Goal: Transaction & Acquisition: Purchase product/service

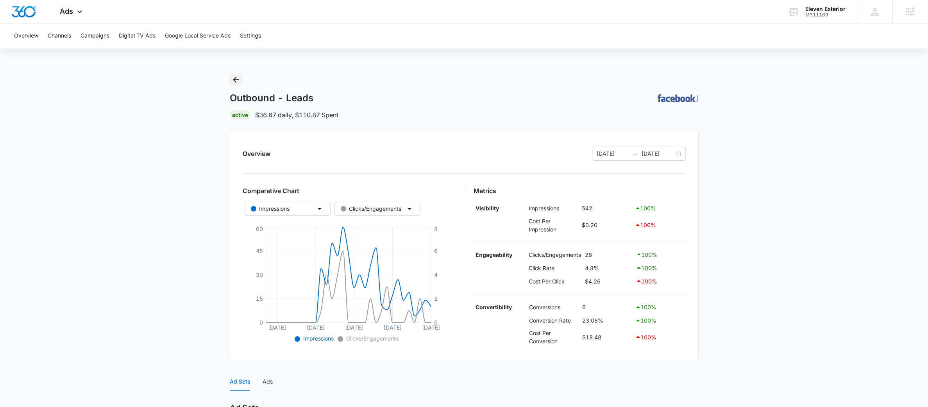
click at [236, 74] on button "Back" at bounding box center [236, 79] width 13 height 13
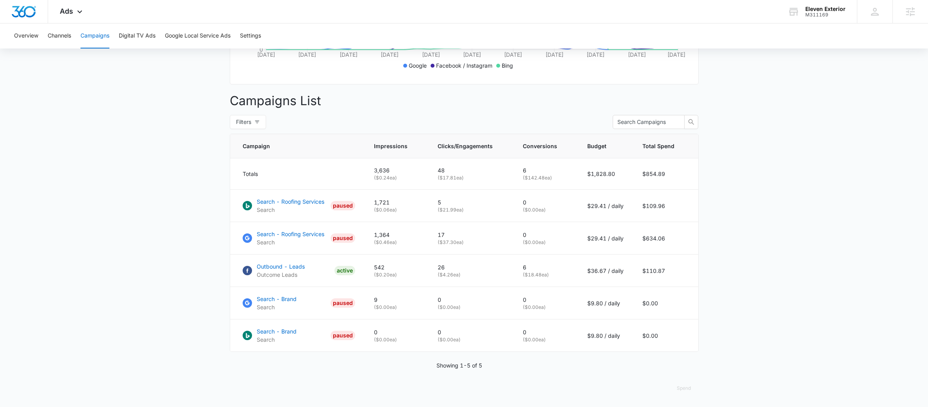
scroll to position [256, 0]
drag, startPoint x: 443, startPoint y: 207, endPoint x: 462, endPoint y: 207, distance: 19.9
click at [462, 207] on p "( $21.99 ea)" at bounding box center [471, 209] width 66 height 7
drag, startPoint x: 443, startPoint y: 242, endPoint x: 457, endPoint y: 244, distance: 14.7
click at [457, 244] on p "( $37.30 ea)" at bounding box center [471, 242] width 66 height 7
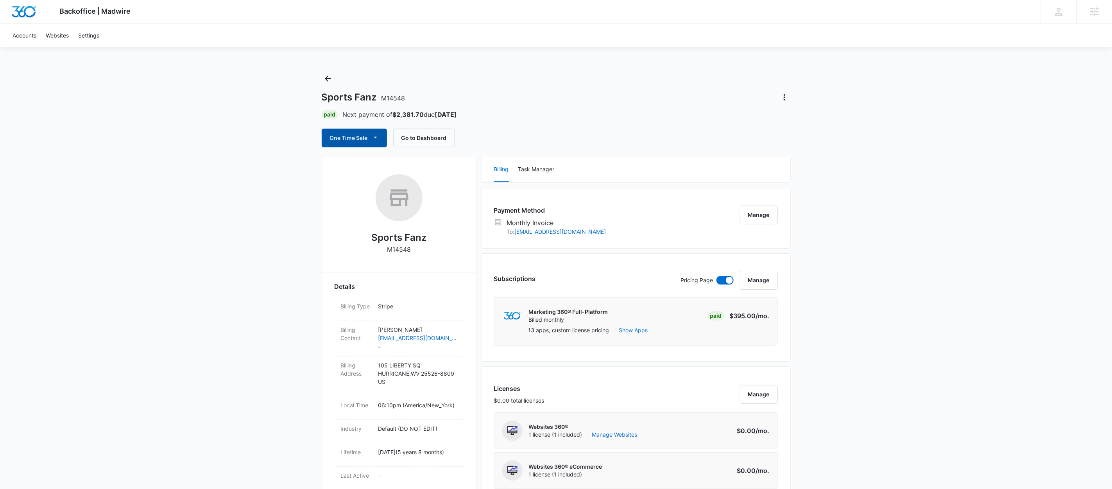
click at [371, 137] on span "button" at bounding box center [375, 137] width 9 height 9
click at [357, 165] on div "Run One-Time Payment" at bounding box center [377, 165] width 90 height 8
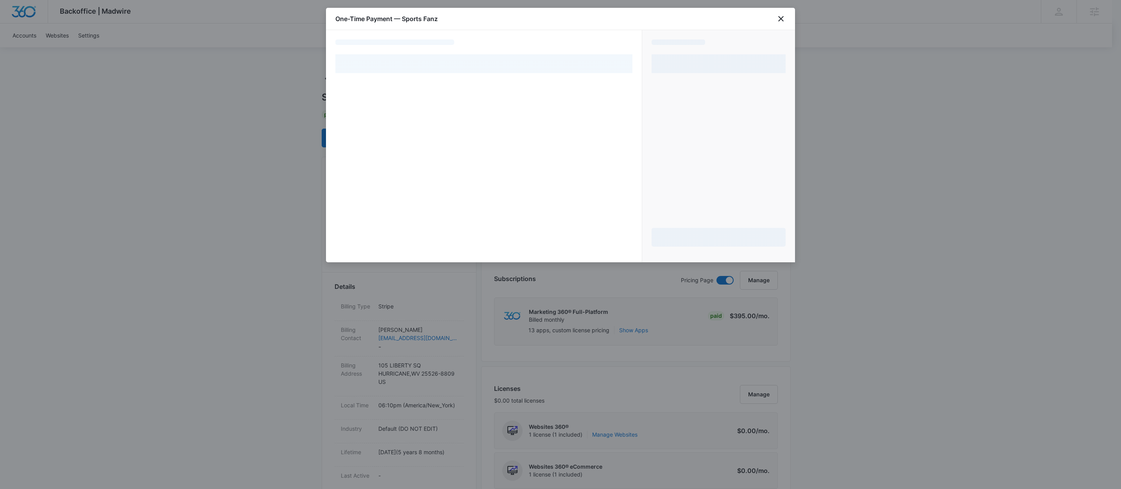
select select "MANUAL_INVOICE"
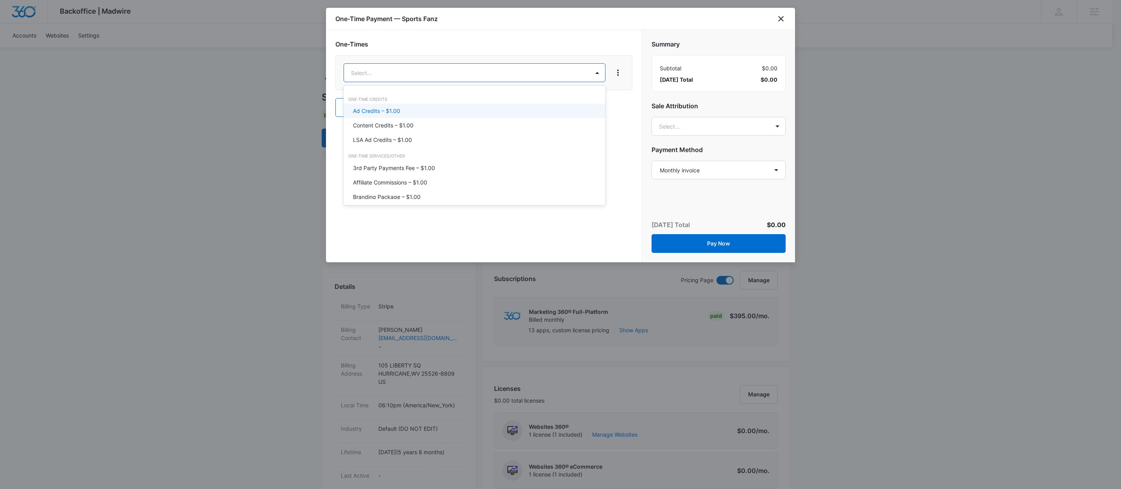
click at [425, 105] on div "Ad Credits – $1.00" at bounding box center [475, 111] width 262 height 14
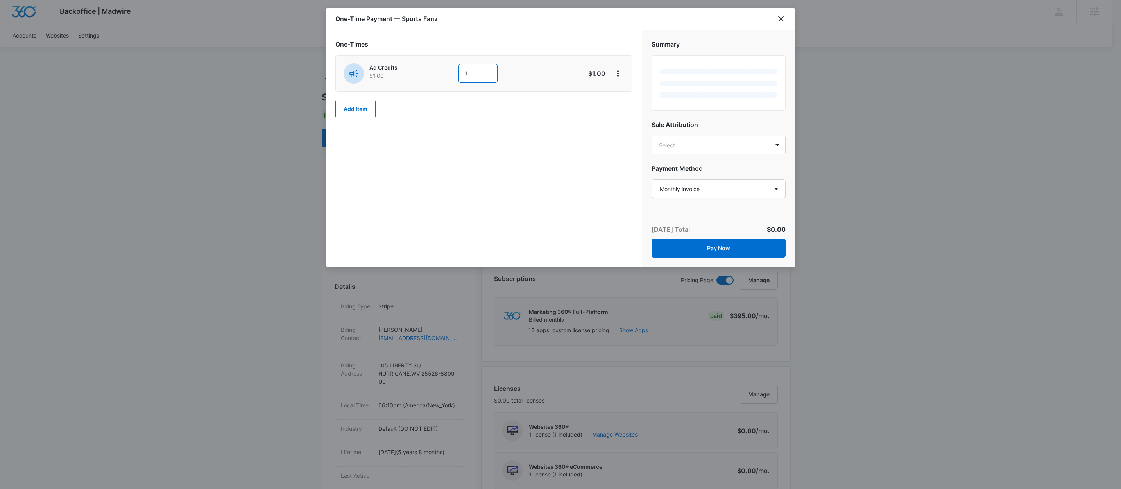
drag, startPoint x: 473, startPoint y: 78, endPoint x: 486, endPoint y: 82, distance: 13.9
click at [473, 78] on input "1" at bounding box center [478, 73] width 39 height 19
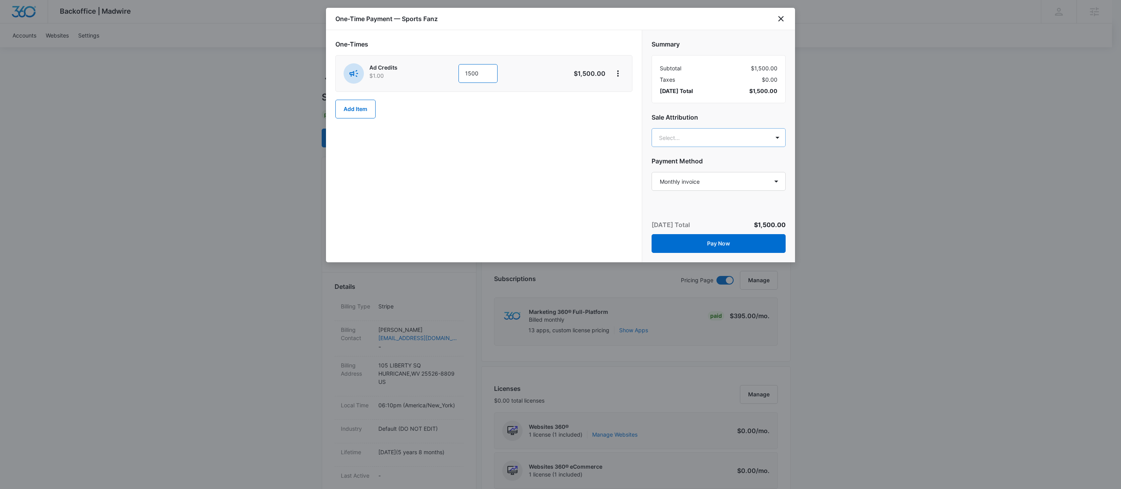
type input "1500"
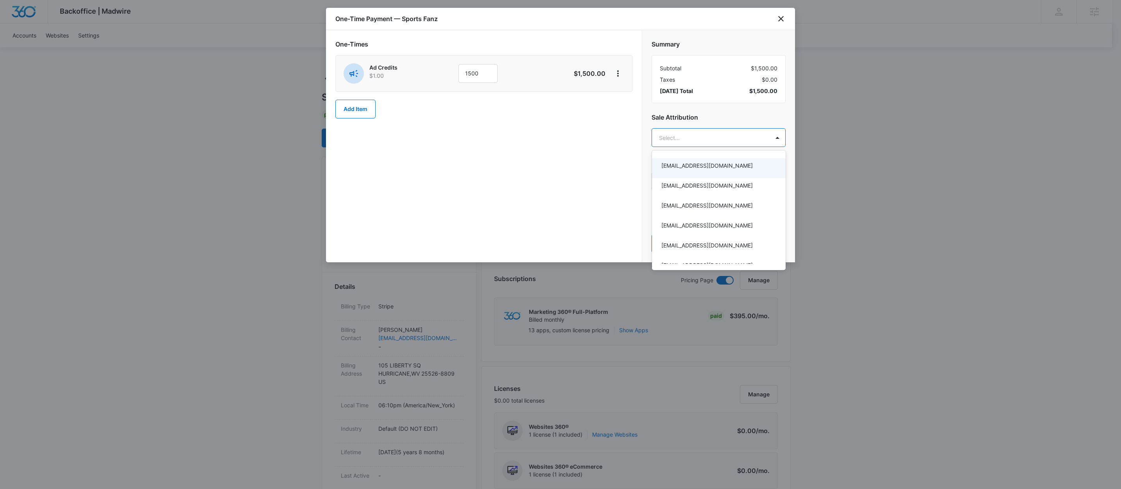
click at [716, 142] on div at bounding box center [560, 244] width 1121 height 489
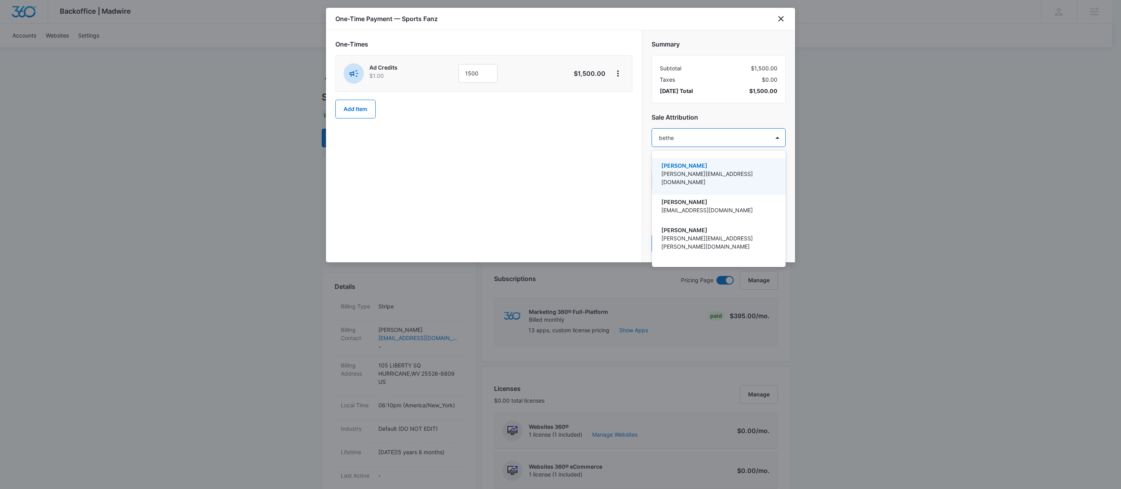
type input "bethel"
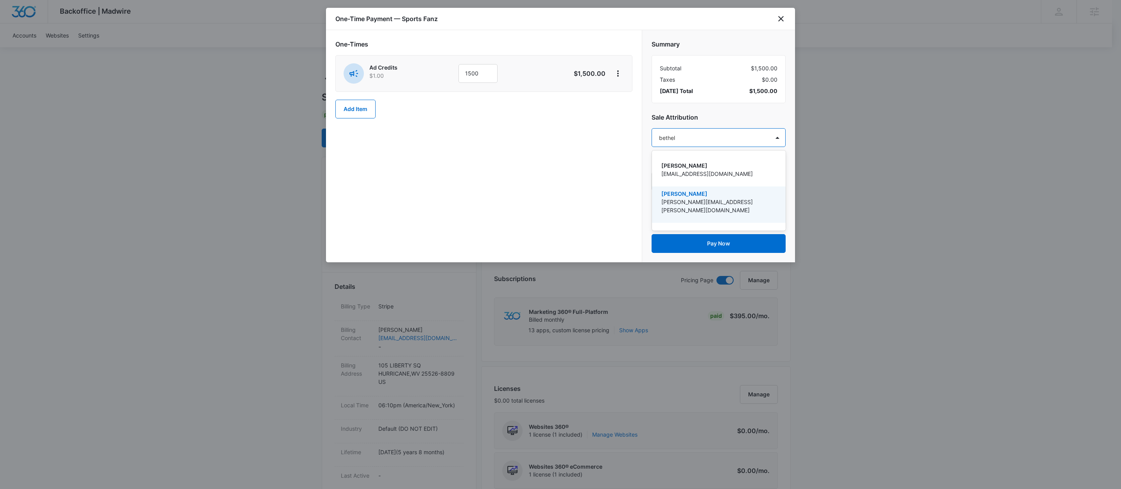
click at [699, 194] on p "[PERSON_NAME]" at bounding box center [717, 194] width 113 height 8
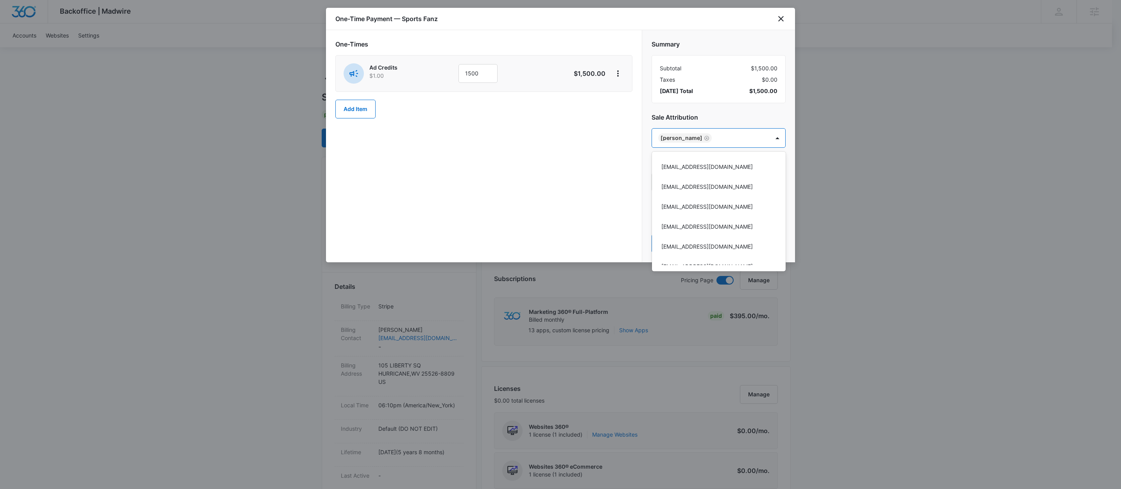
click at [724, 117] on div at bounding box center [560, 244] width 1121 height 489
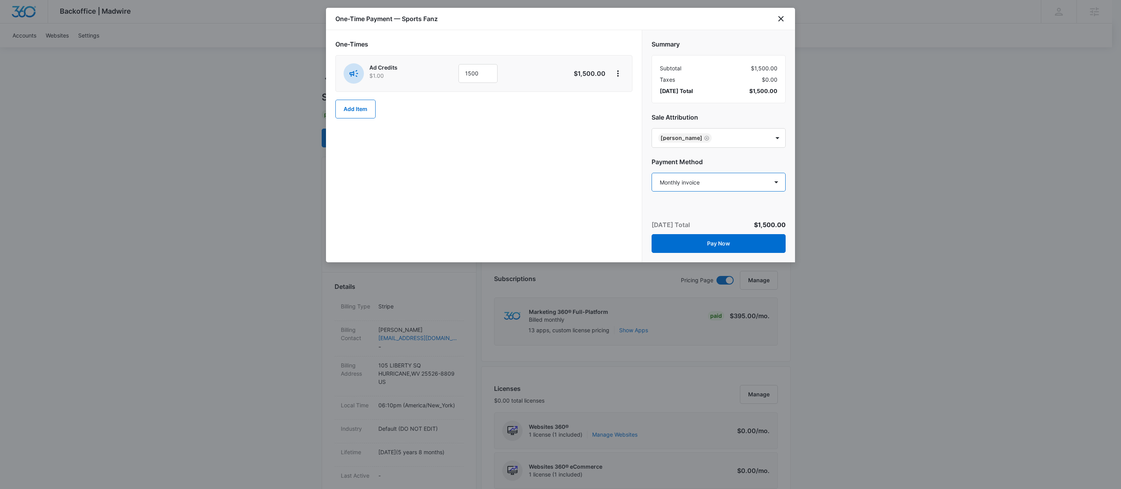
click at [711, 185] on select "Select a payment method Mastercard ending in 7008 Visa ending in 4517 Visa endi…" at bounding box center [719, 182] width 134 height 19
select select "pm_1PONTmA4n8RTgNjUewartrbm"
click at [652, 174] on select "Select a payment method Mastercard ending in 7008 Visa ending in 4517 Visa endi…" at bounding box center [719, 182] width 134 height 19
click at [713, 241] on button "Pay Now" at bounding box center [719, 243] width 134 height 19
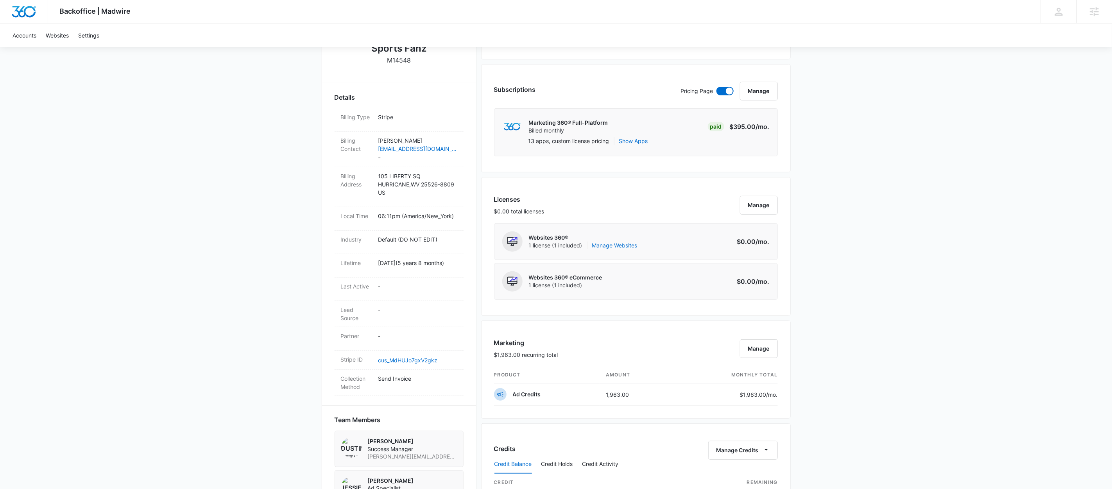
scroll to position [390, 0]
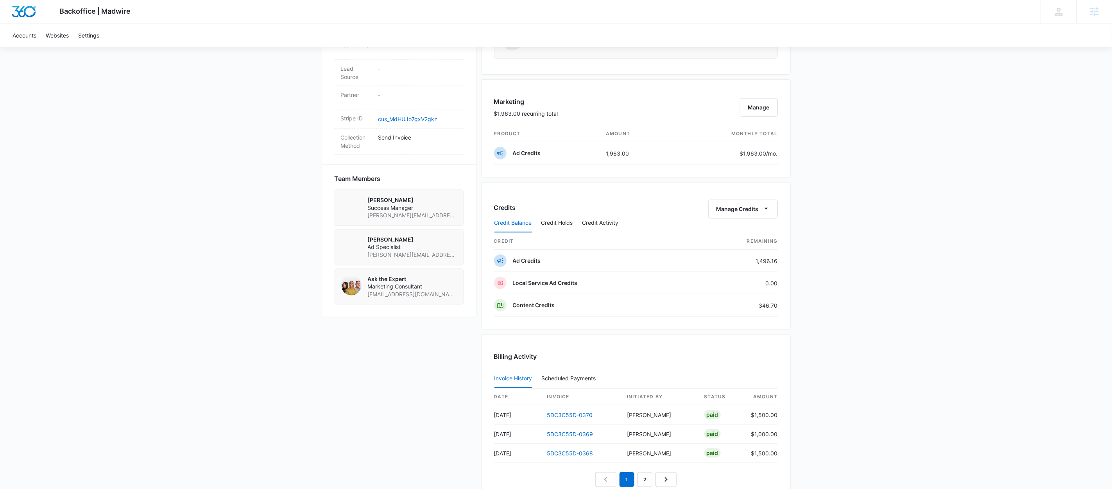
scroll to position [466, 0]
